Goal: Navigation & Orientation: Find specific page/section

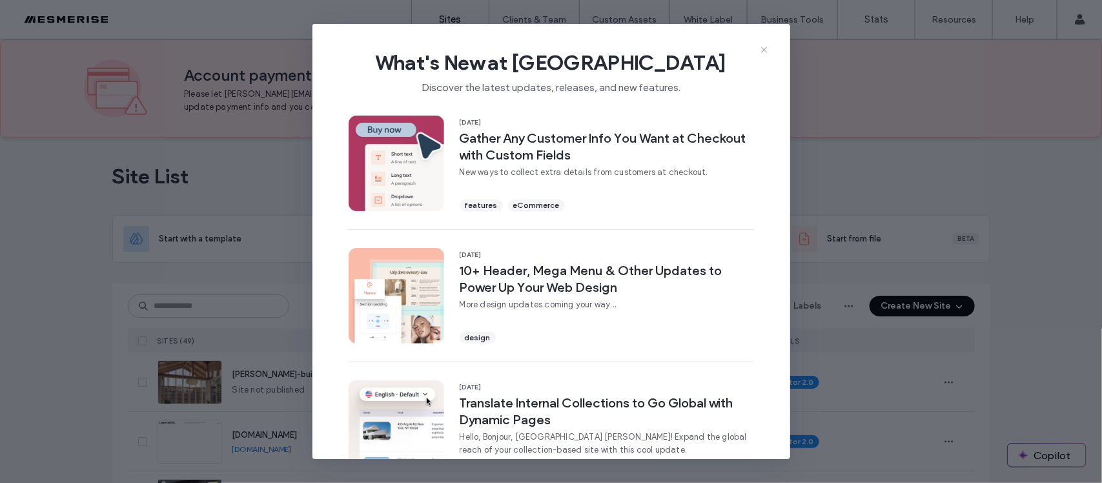
click at [763, 50] on icon at bounding box center [764, 50] width 10 height 10
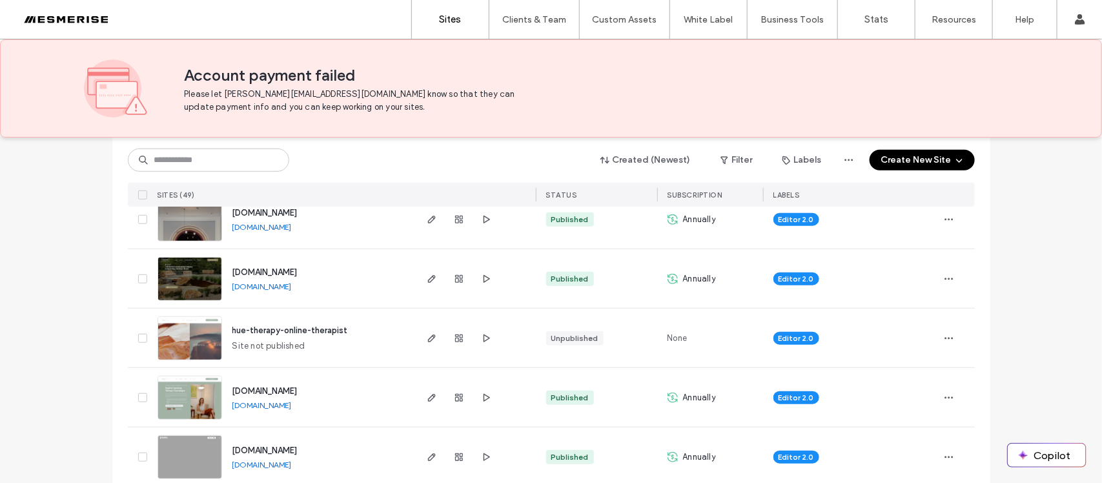
scroll to position [479, 0]
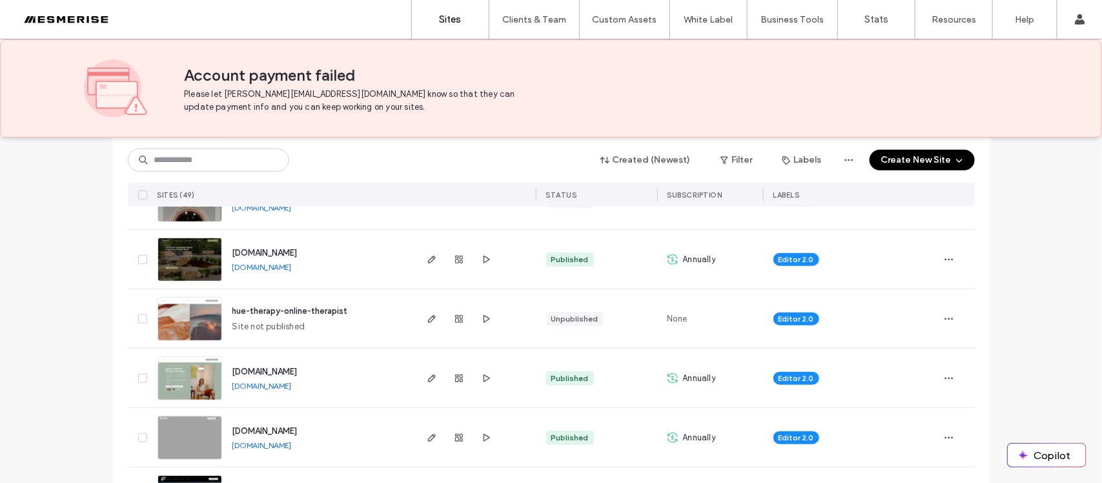
click at [175, 247] on img at bounding box center [189, 282] width 63 height 88
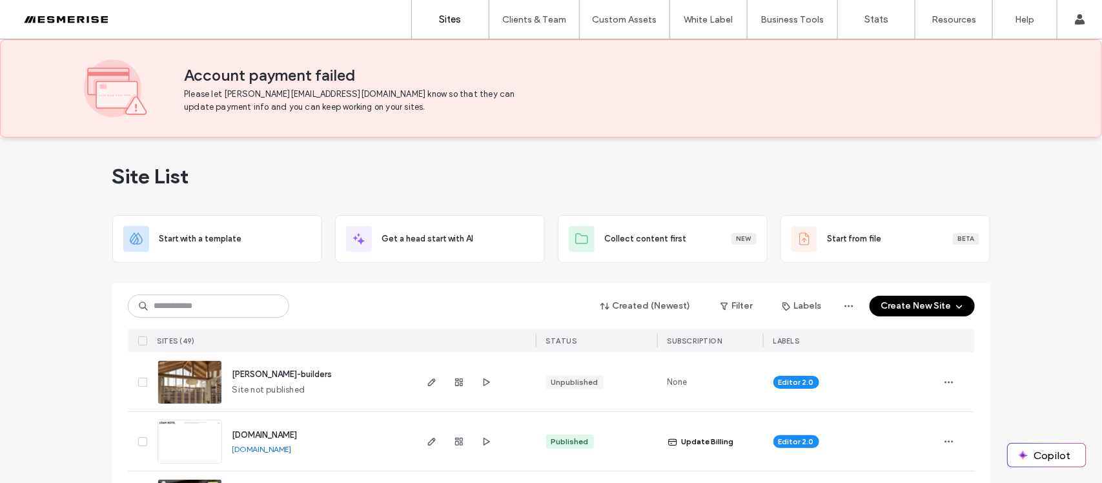
click at [185, 378] on img at bounding box center [189, 405] width 63 height 88
